Goal: Information Seeking & Learning: Check status

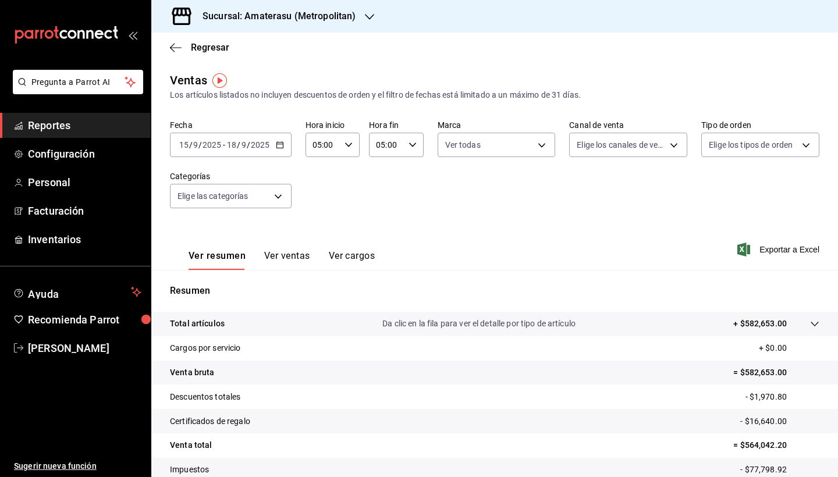
click at [276, 147] on icon "button" at bounding box center [280, 145] width 8 height 8
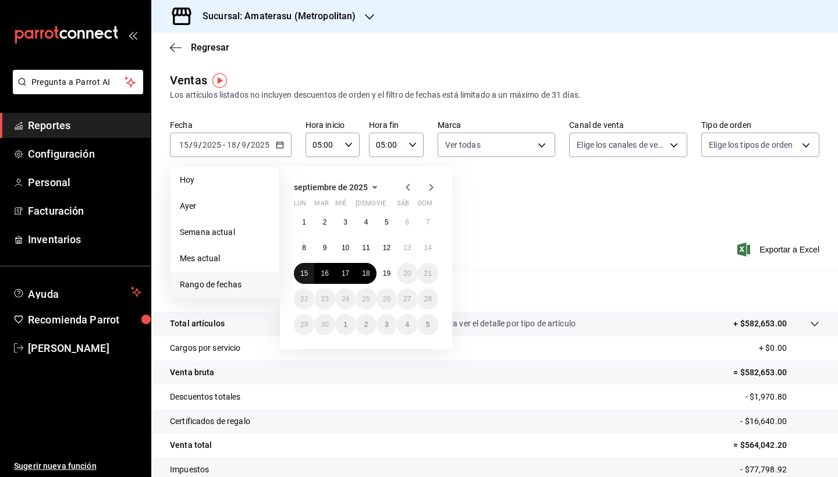
click at [305, 273] on abbr "15" at bounding box center [304, 273] width 8 height 8
click at [385, 272] on abbr "19" at bounding box center [387, 273] width 8 height 8
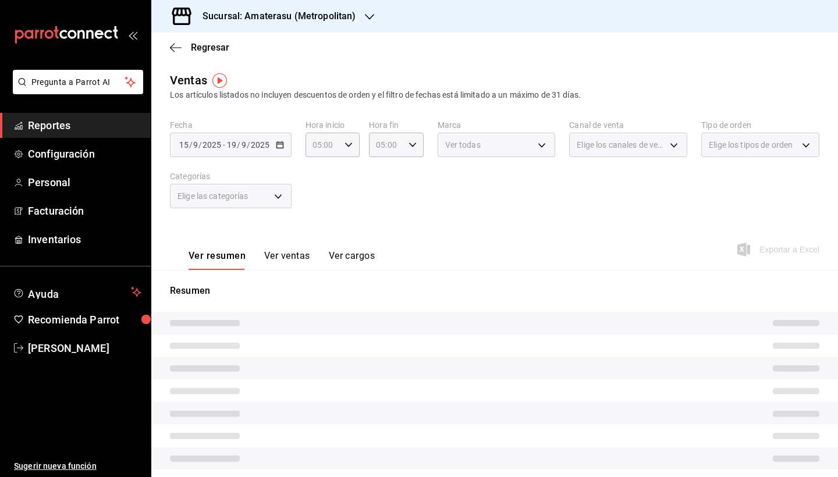
click at [532, 241] on div "Ver resumen Ver ventas Ver cargos Exportar a Excel" at bounding box center [494, 246] width 686 height 48
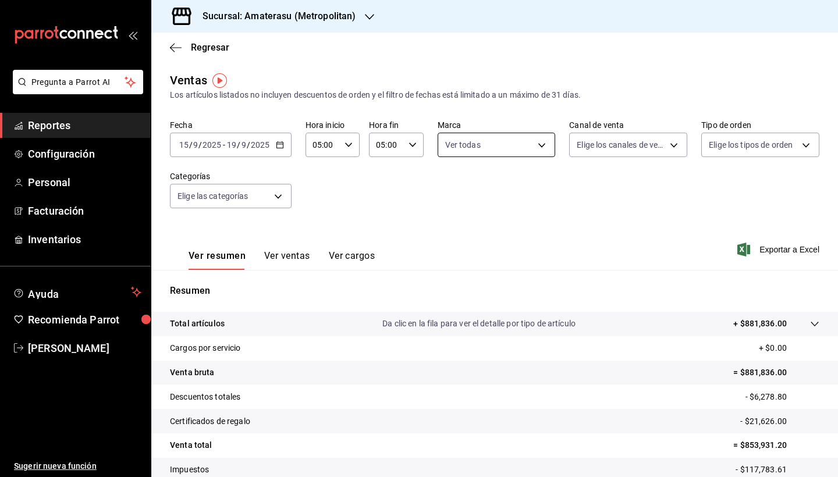
click at [541, 146] on body "Pregunta a Parrot AI Reportes Configuración Personal Facturación Inventarios Ay…" at bounding box center [419, 238] width 838 height 477
click at [452, 188] on input "checkbox" at bounding box center [449, 190] width 10 height 10
checkbox input "false"
click at [451, 257] on input "checkbox" at bounding box center [449, 255] width 10 height 10
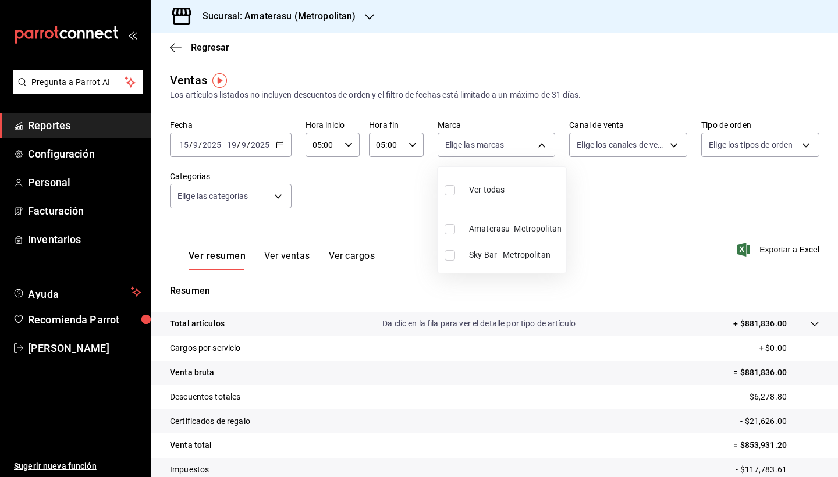
checkbox input "true"
type input "f3afaab8-8c3d-4e49-a299-af9bdf6027b2"
click at [610, 393] on div at bounding box center [419, 238] width 838 height 477
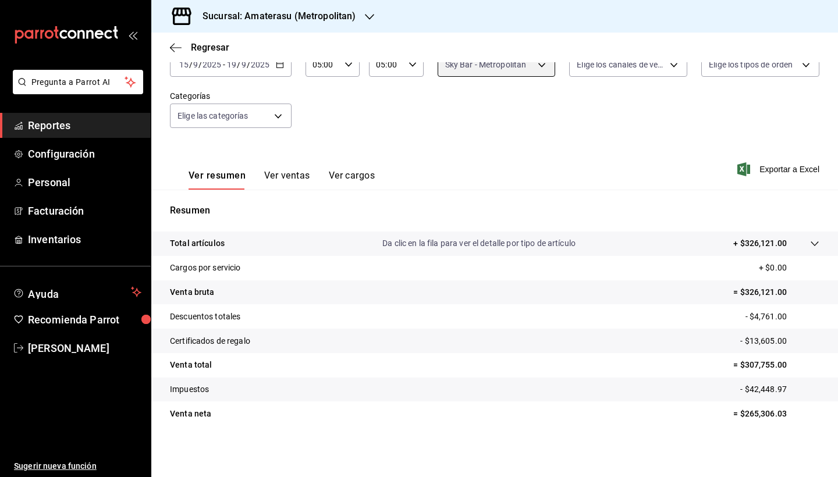
scroll to position [80, 0]
drag, startPoint x: 734, startPoint y: 414, endPoint x: 781, endPoint y: 415, distance: 47.1
click at [781, 415] on p "= $265,306.03" at bounding box center [776, 414] width 86 height 12
copy p "265,306.03"
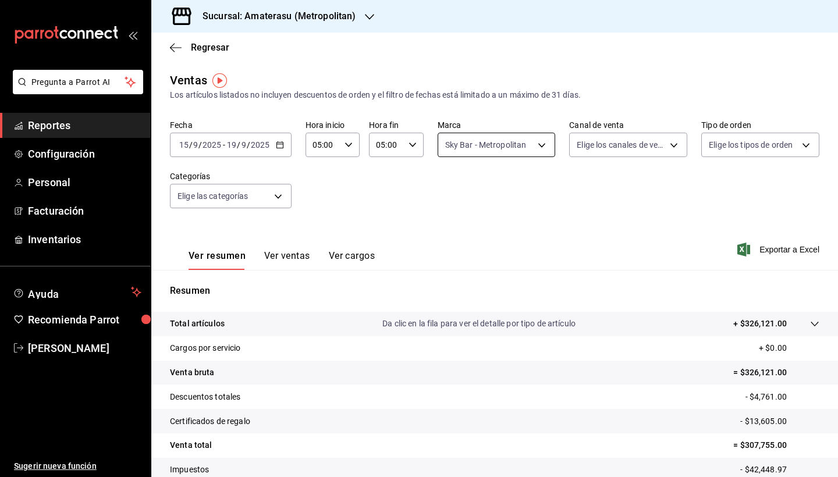
click at [538, 148] on body "Pregunta a Parrot AI Reportes Configuración Personal Facturación Inventarios Ay…" at bounding box center [419, 238] width 838 height 477
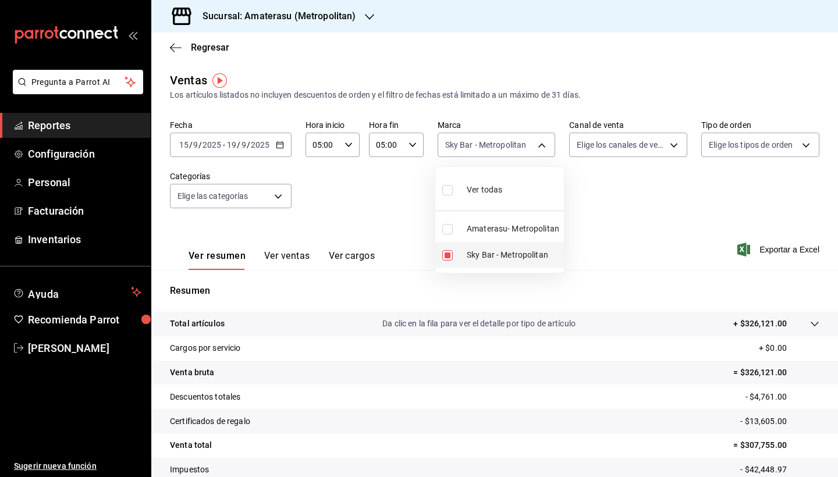
click at [449, 255] on input "checkbox" at bounding box center [447, 255] width 10 height 10
checkbox input "false"
click at [449, 230] on input "checkbox" at bounding box center [447, 229] width 10 height 10
checkbox input "true"
type input "e4cd7fcb-d45b-43ae-a99f-ad4ccfcd9032"
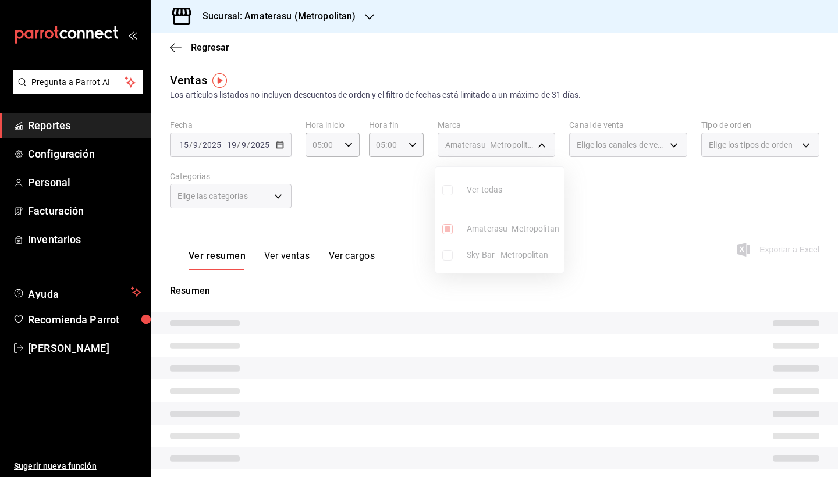
click at [613, 297] on div at bounding box center [419, 238] width 838 height 477
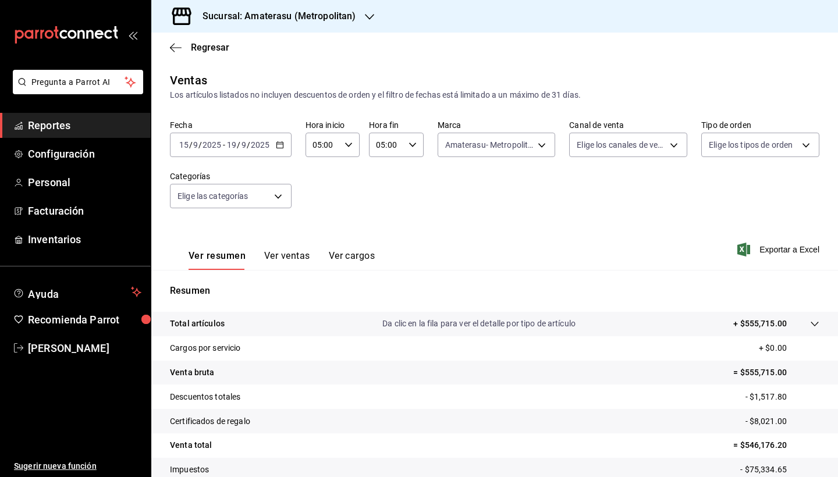
scroll to position [80, 0]
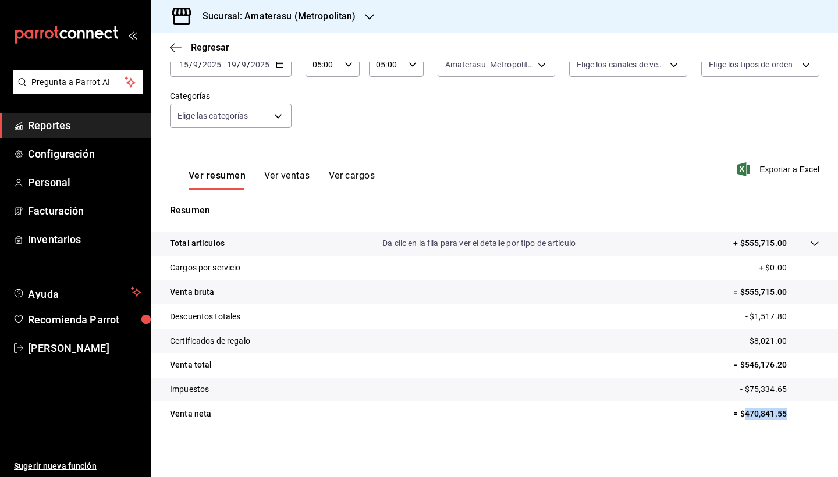
drag, startPoint x: 735, startPoint y: 411, endPoint x: 783, endPoint y: 412, distance: 47.7
click at [777, 412] on p "= $470,841.55" at bounding box center [776, 414] width 86 height 12
click at [788, 412] on p "= $470,841.55" at bounding box center [776, 414] width 86 height 12
drag, startPoint x: 736, startPoint y: 412, endPoint x: 773, endPoint y: 411, distance: 36.7
click at [773, 411] on p "= $470,841.55" at bounding box center [776, 414] width 86 height 12
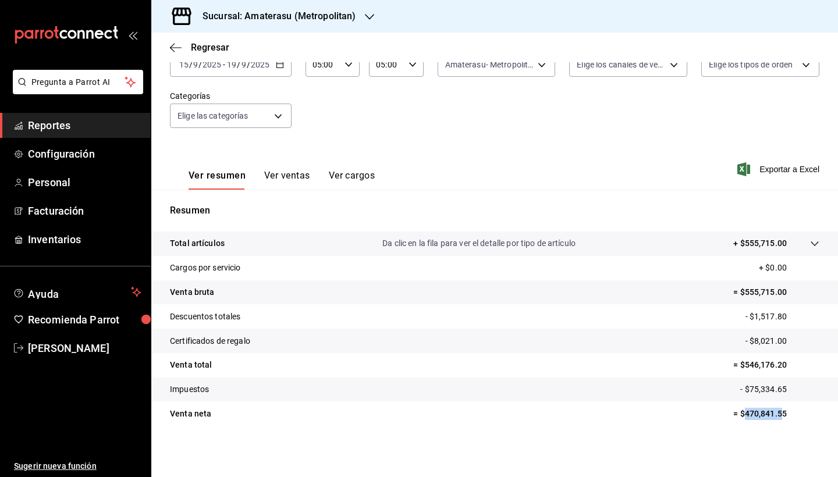
click at [774, 411] on p "= $470,841.55" at bounding box center [776, 414] width 86 height 12
click at [785, 412] on p "= $470,841.55" at bounding box center [776, 414] width 86 height 12
drag, startPoint x: 740, startPoint y: 414, endPoint x: 778, endPoint y: 414, distance: 37.8
click at [778, 414] on p "= $470,841.55" at bounding box center [776, 414] width 86 height 12
copy p "470,841.55"
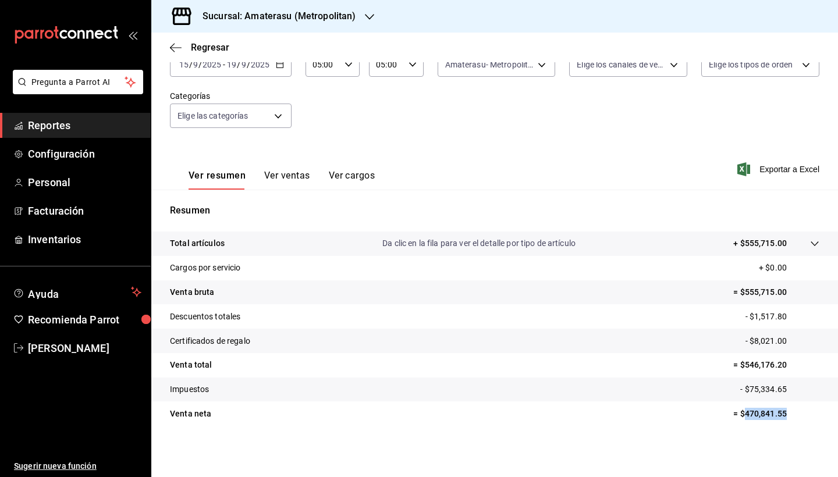
scroll to position [0, 0]
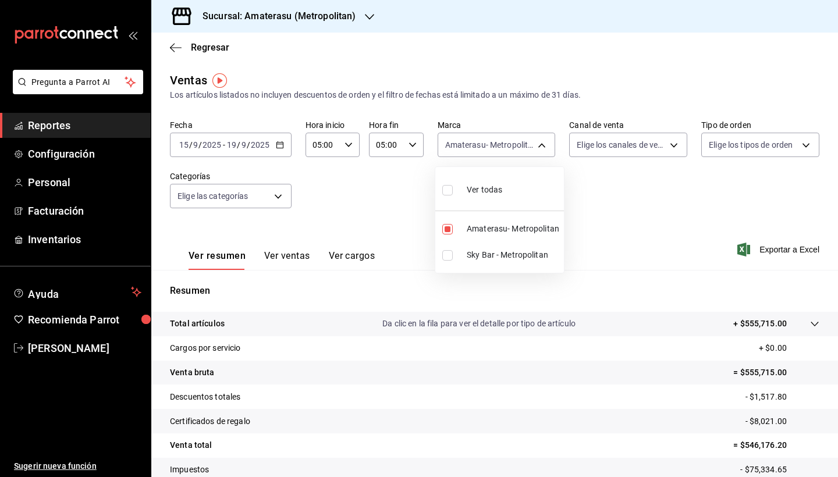
click at [533, 138] on body "Pregunta a Parrot AI Reportes Configuración Personal Facturación Inventarios Ay…" at bounding box center [419, 238] width 838 height 477
click at [450, 188] on input "checkbox" at bounding box center [447, 190] width 10 height 10
checkbox input "true"
type input "e4cd7fcb-d45b-43ae-a99f-ad4ccfcd9032,f3afaab8-8c3d-4e49-a299-af9bdf6027b2"
checkbox input "true"
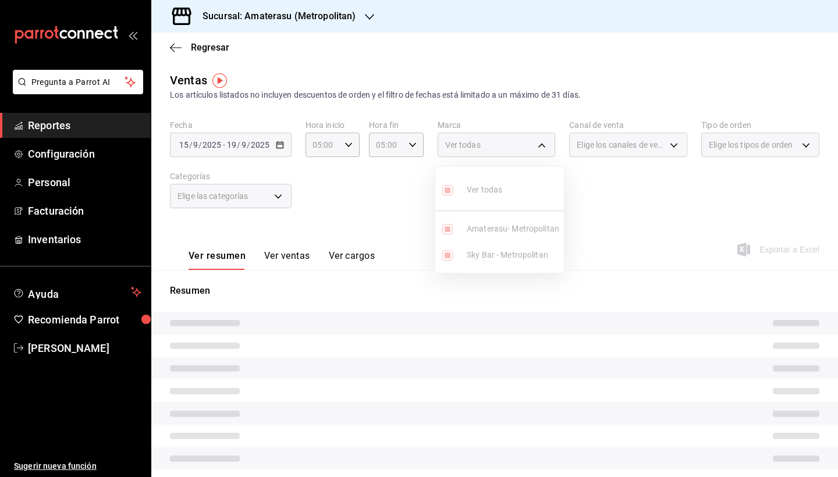
click at [579, 302] on div at bounding box center [419, 238] width 838 height 477
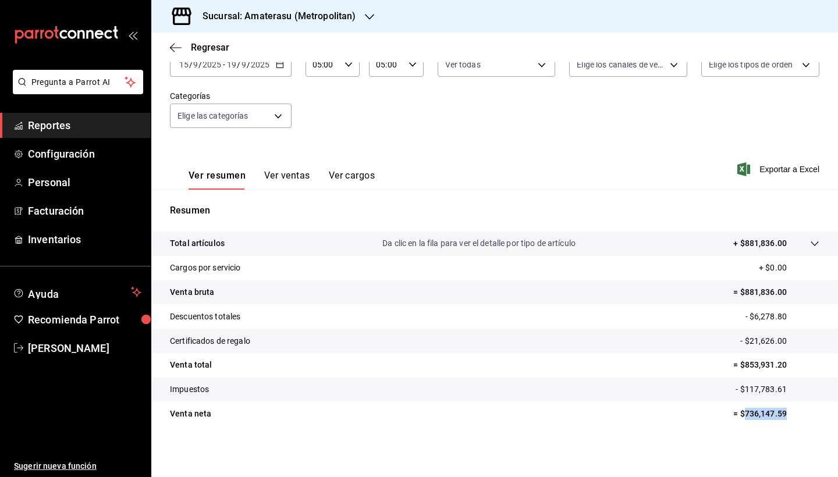
drag, startPoint x: 736, startPoint y: 414, endPoint x: 787, endPoint y: 418, distance: 51.3
click at [787, 418] on p "= $736,147.59" at bounding box center [776, 414] width 86 height 12
copy p "736,147.59"
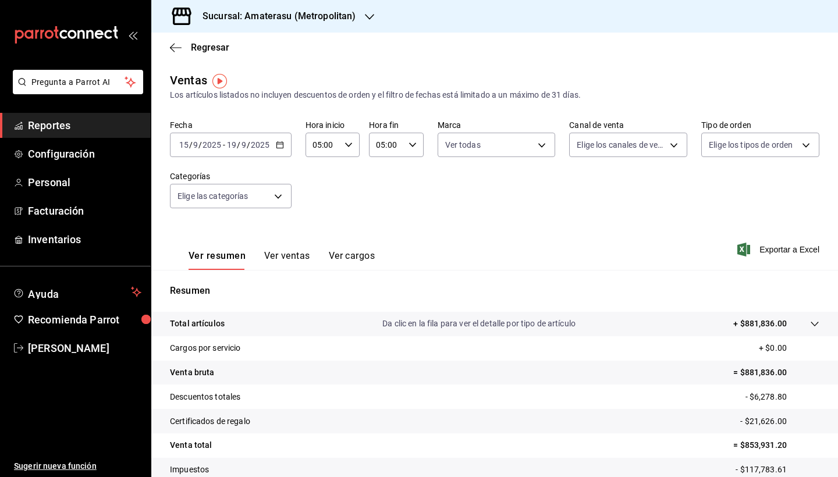
scroll to position [0, 0]
click at [277, 141] on icon "button" at bounding box center [280, 145] width 8 height 8
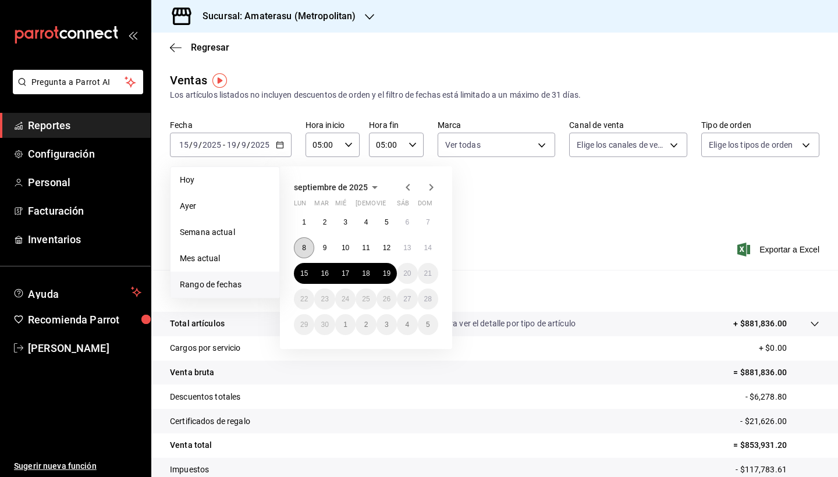
click at [305, 247] on abbr "8" at bounding box center [304, 248] width 4 height 8
click at [387, 251] on abbr "12" at bounding box center [387, 248] width 8 height 8
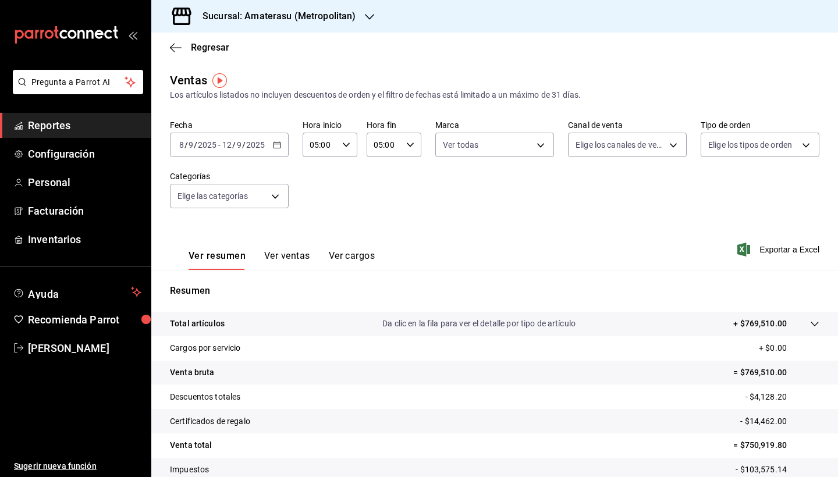
click at [278, 146] on \(Stroke\) "button" at bounding box center [276, 145] width 7 height 6
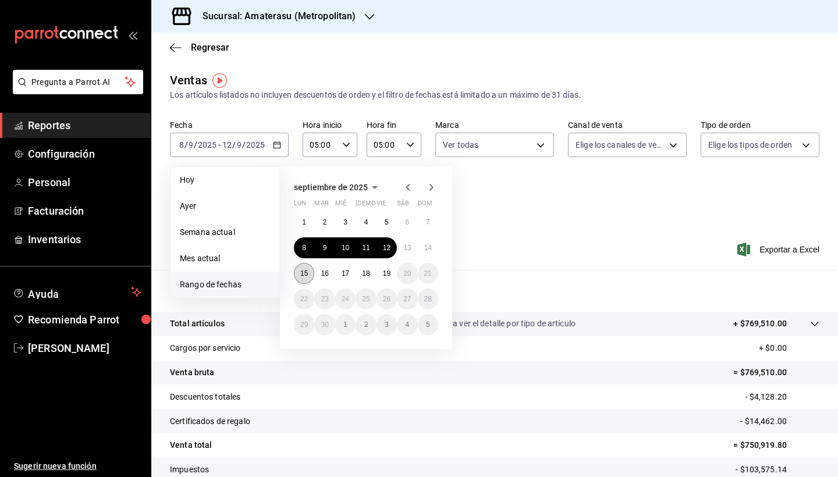
click at [305, 274] on abbr "15" at bounding box center [304, 273] width 8 height 8
click at [388, 275] on abbr "19" at bounding box center [387, 273] width 8 height 8
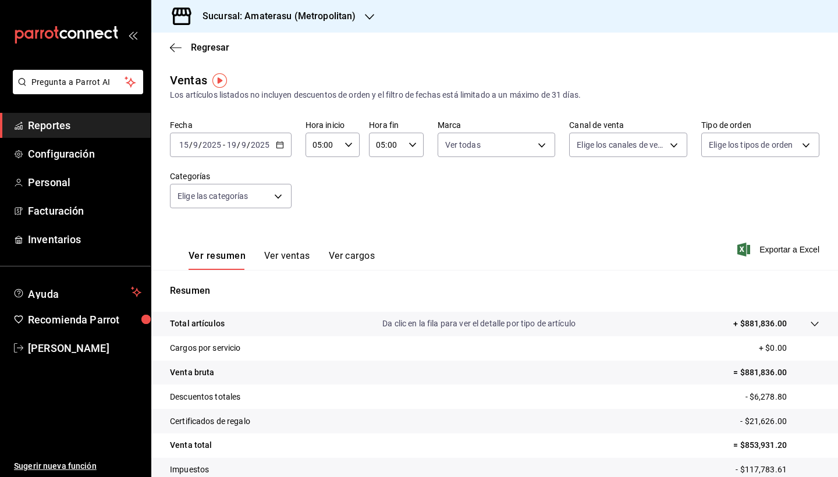
click at [281, 148] on \(Stroke\) "button" at bounding box center [279, 145] width 7 height 6
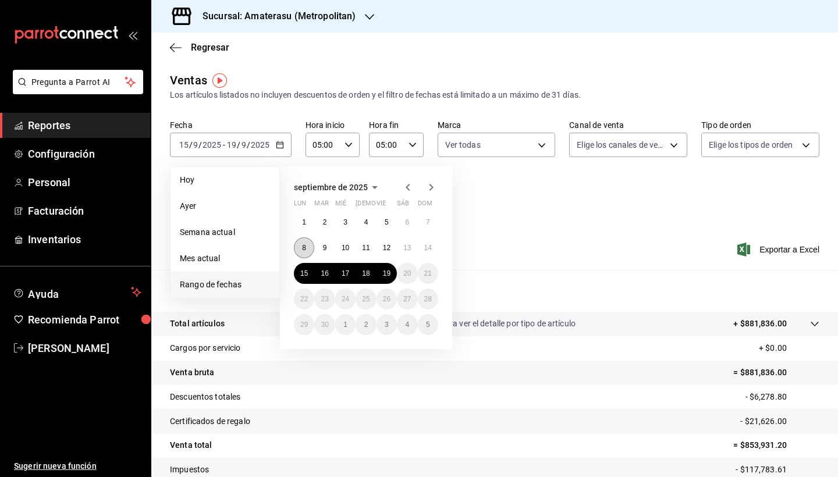
click at [308, 252] on button "8" at bounding box center [304, 247] width 20 height 21
click at [390, 250] on abbr "12" at bounding box center [387, 248] width 8 height 8
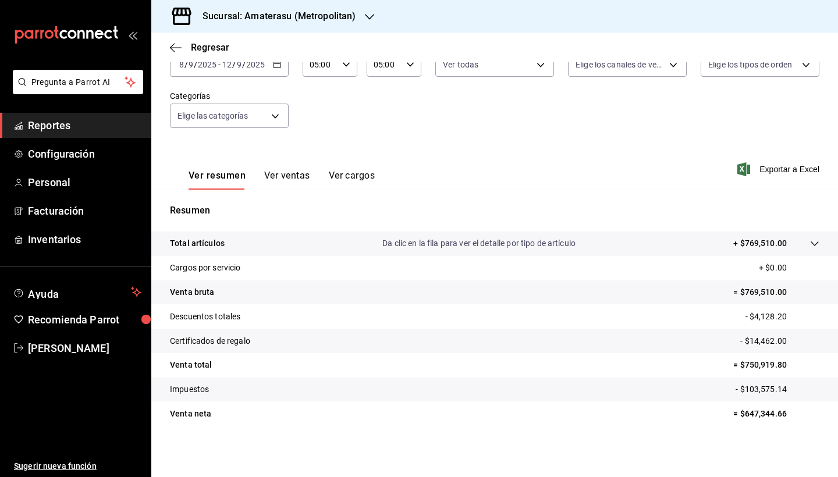
scroll to position [80, 0]
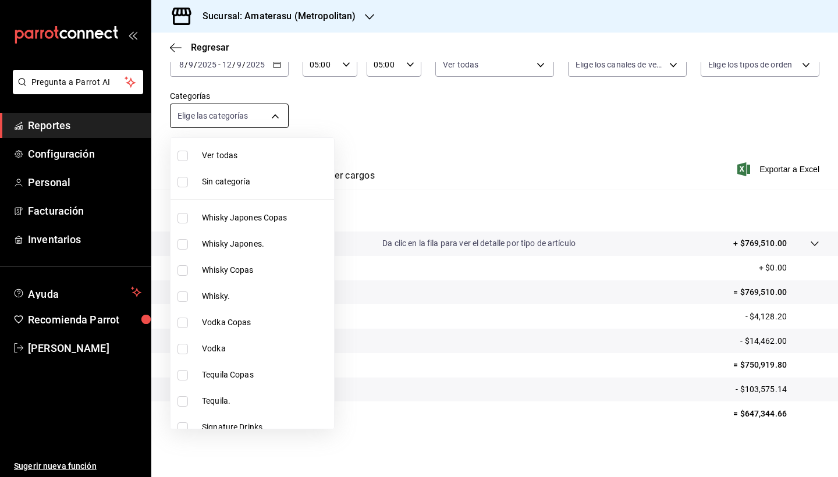
click at [277, 112] on body "Pregunta a Parrot AI Reportes Configuración Personal Facturación Inventarios Ay…" at bounding box center [419, 238] width 838 height 477
click at [407, 257] on div at bounding box center [419, 238] width 838 height 477
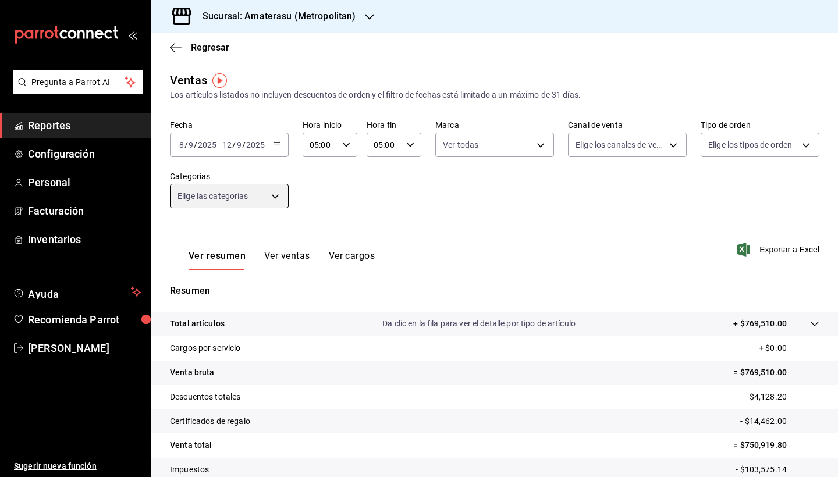
scroll to position [0, 0]
click at [278, 145] on icon "button" at bounding box center [277, 145] width 8 height 8
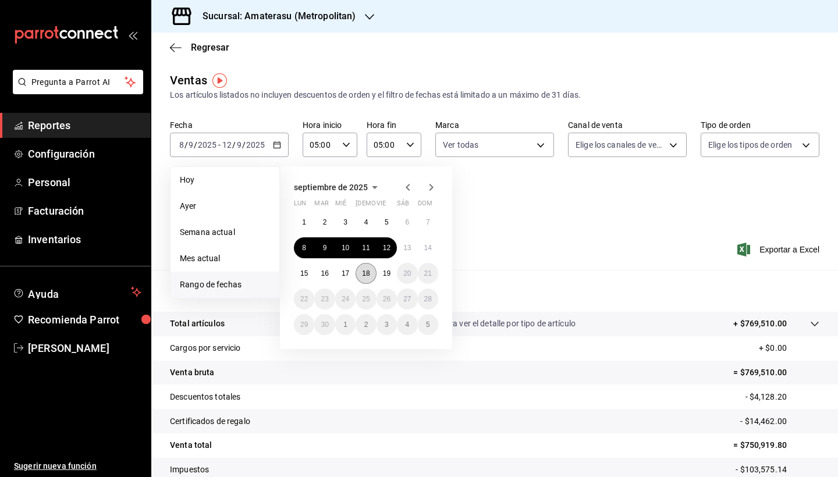
click at [369, 273] on abbr "18" at bounding box center [366, 273] width 8 height 8
click at [380, 273] on button "19" at bounding box center [386, 273] width 20 height 21
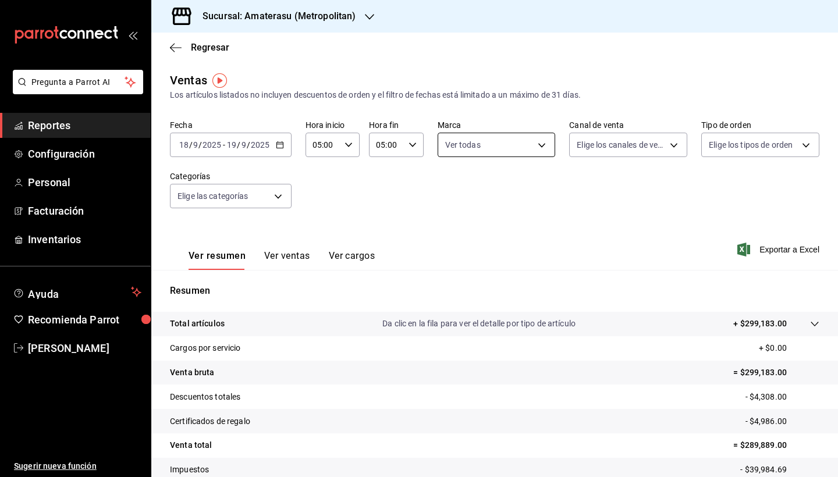
click at [544, 146] on body "Pregunta a Parrot AI Reportes Configuración Personal Facturación Inventarios Ay…" at bounding box center [419, 238] width 838 height 477
click at [452, 190] on input "checkbox" at bounding box center [449, 190] width 10 height 10
checkbox input "false"
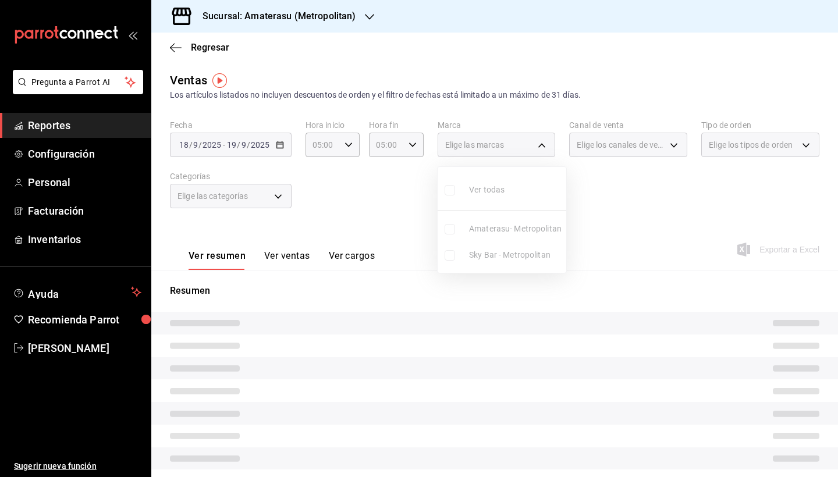
click at [450, 255] on ul "Ver todas Amaterasu- Metropolitan Sky Bar - Metropolitan" at bounding box center [501, 220] width 129 height 106
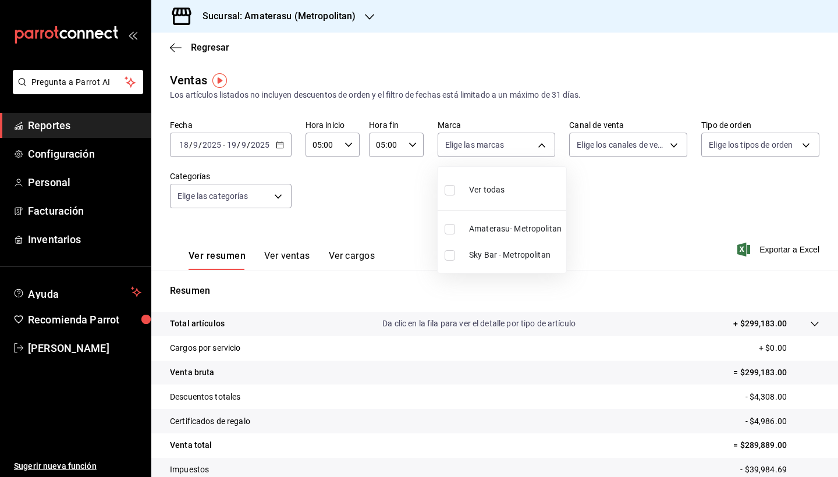
click at [450, 255] on input "checkbox" at bounding box center [449, 255] width 10 height 10
checkbox input "true"
type input "f3afaab8-8c3d-4e49-a299-af9bdf6027b2"
click at [722, 300] on div at bounding box center [419, 238] width 838 height 477
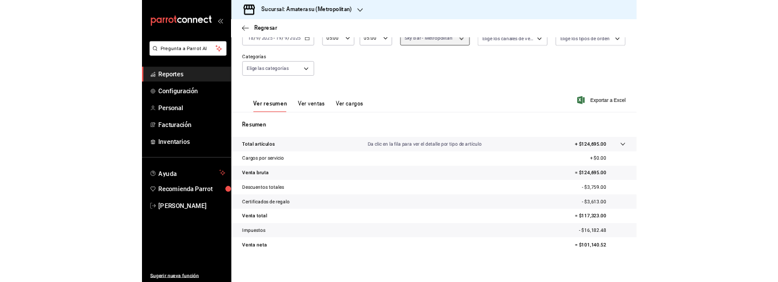
scroll to position [80, 0]
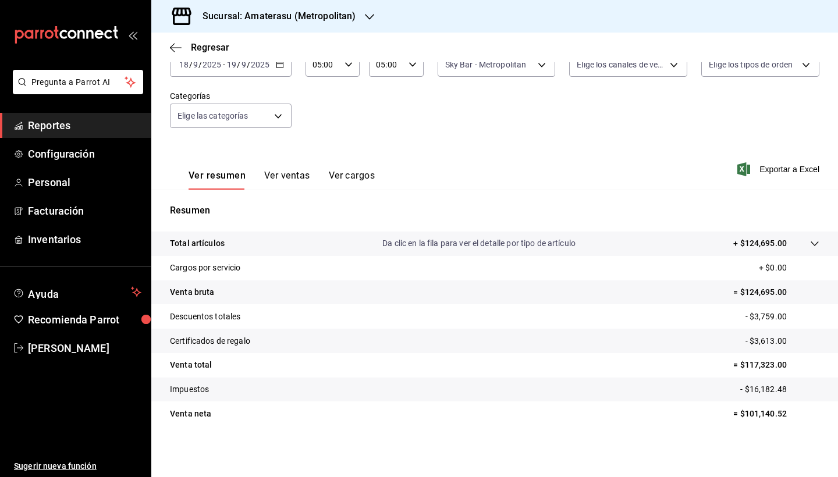
click at [746, 176] on div "Ver resumen Ver ventas Ver cargos Exportar a Excel" at bounding box center [494, 166] width 686 height 48
click at [742, 161] on div "Ver resumen Ver ventas Ver cargos Exportar a Excel" at bounding box center [494, 166] width 686 height 48
click at [742, 170] on icon "button" at bounding box center [743, 169] width 13 height 14
